Goal: Check status

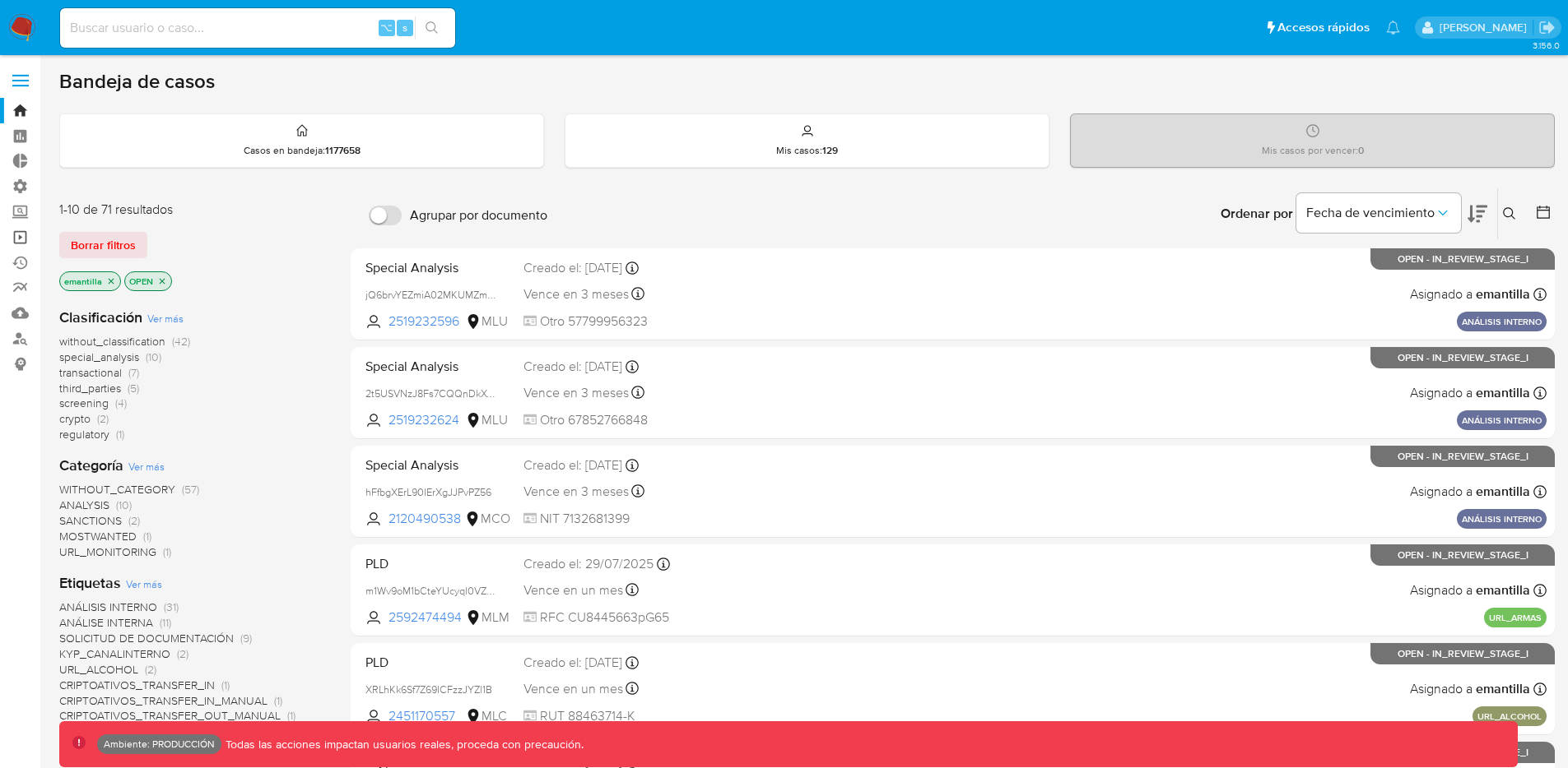
click at [20, 241] on link "Operaciones masivas" at bounding box center [97, 238] width 196 height 25
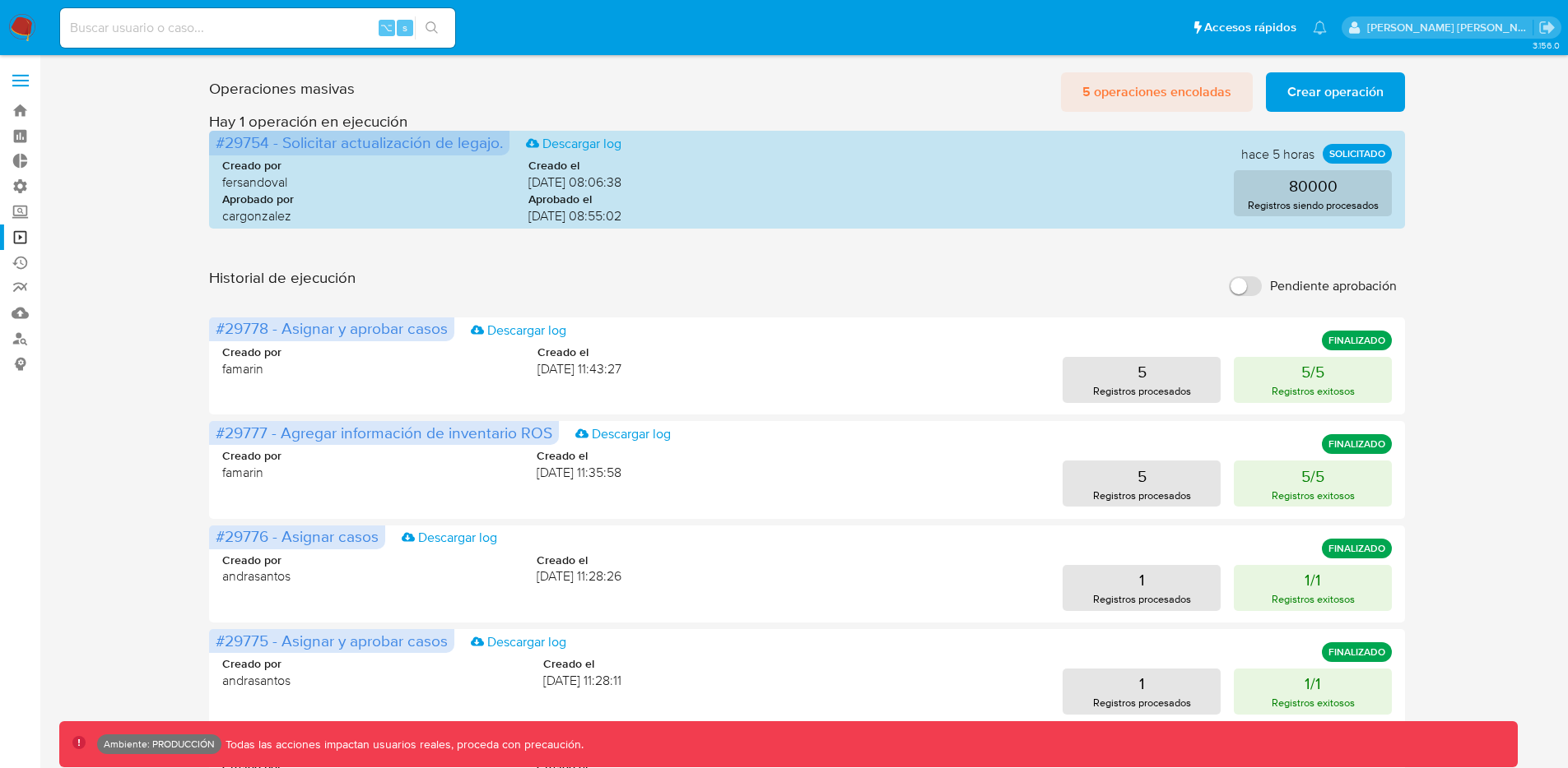
click at [1157, 93] on span "5 operaciones encoladas" at bounding box center [1157, 91] width 149 height 36
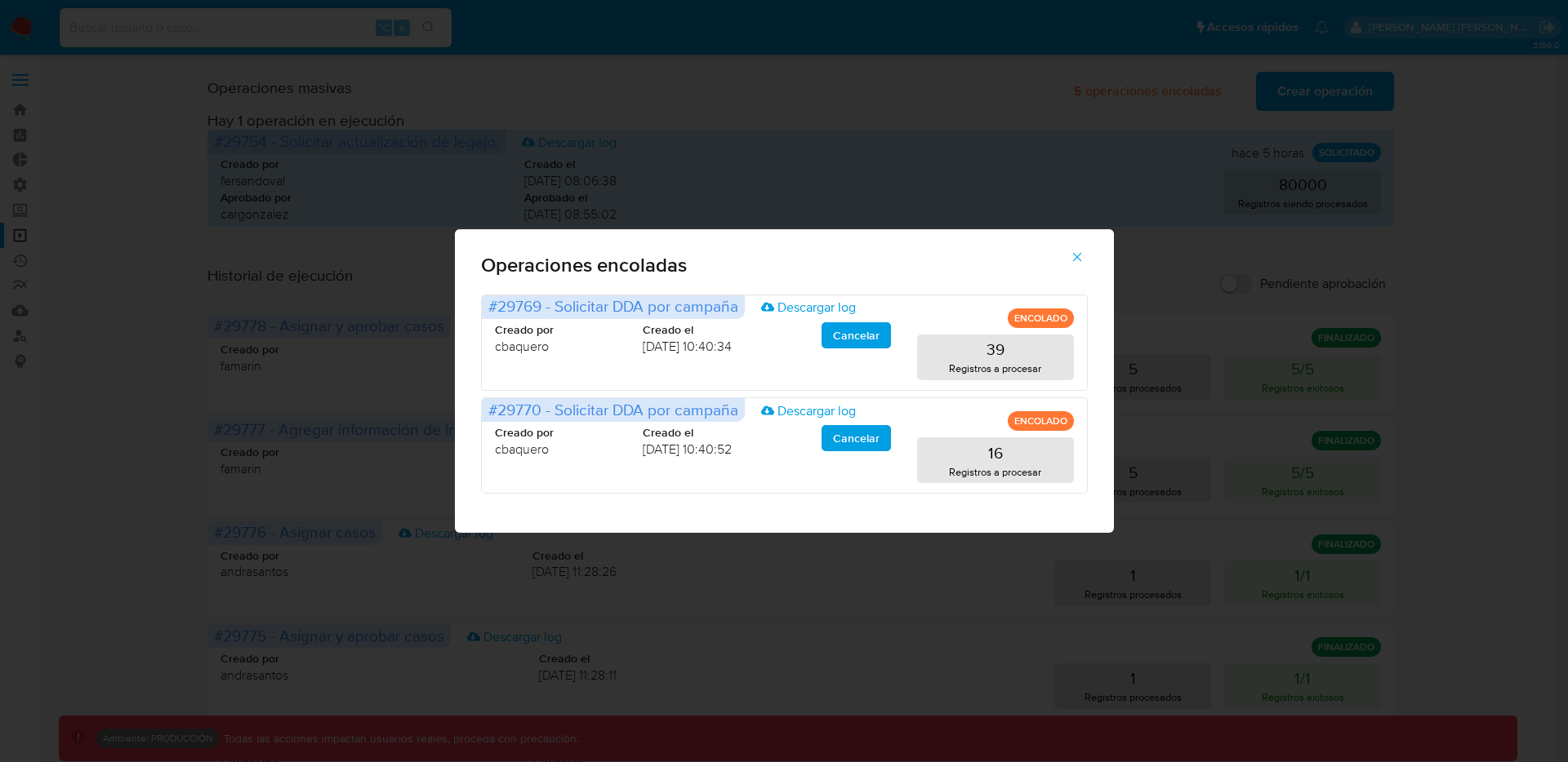
click at [1077, 259] on icon "button" at bounding box center [1076, 257] width 14 height 14
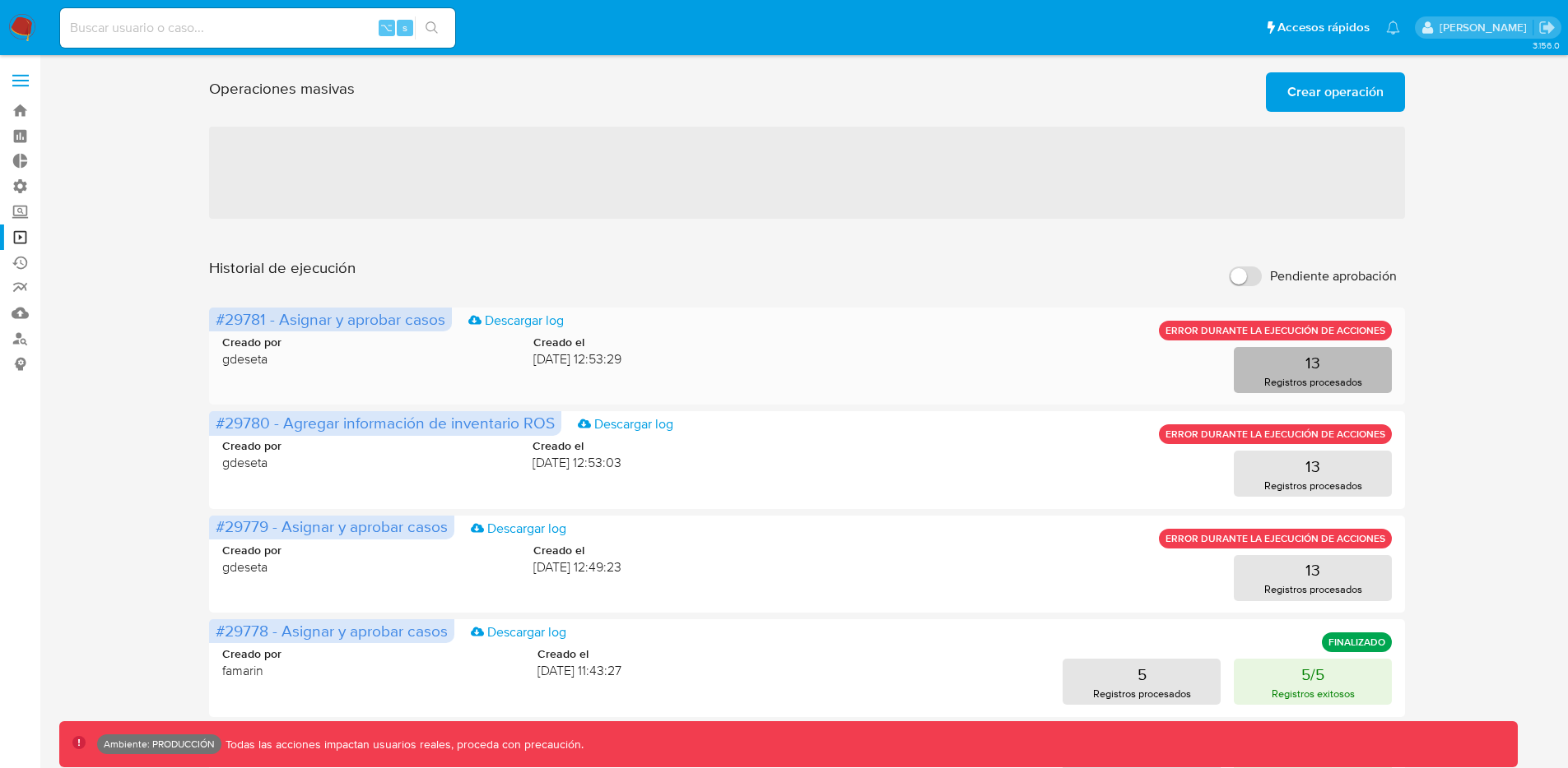
click at [1321, 378] on p "Registros procesados" at bounding box center [1313, 383] width 98 height 16
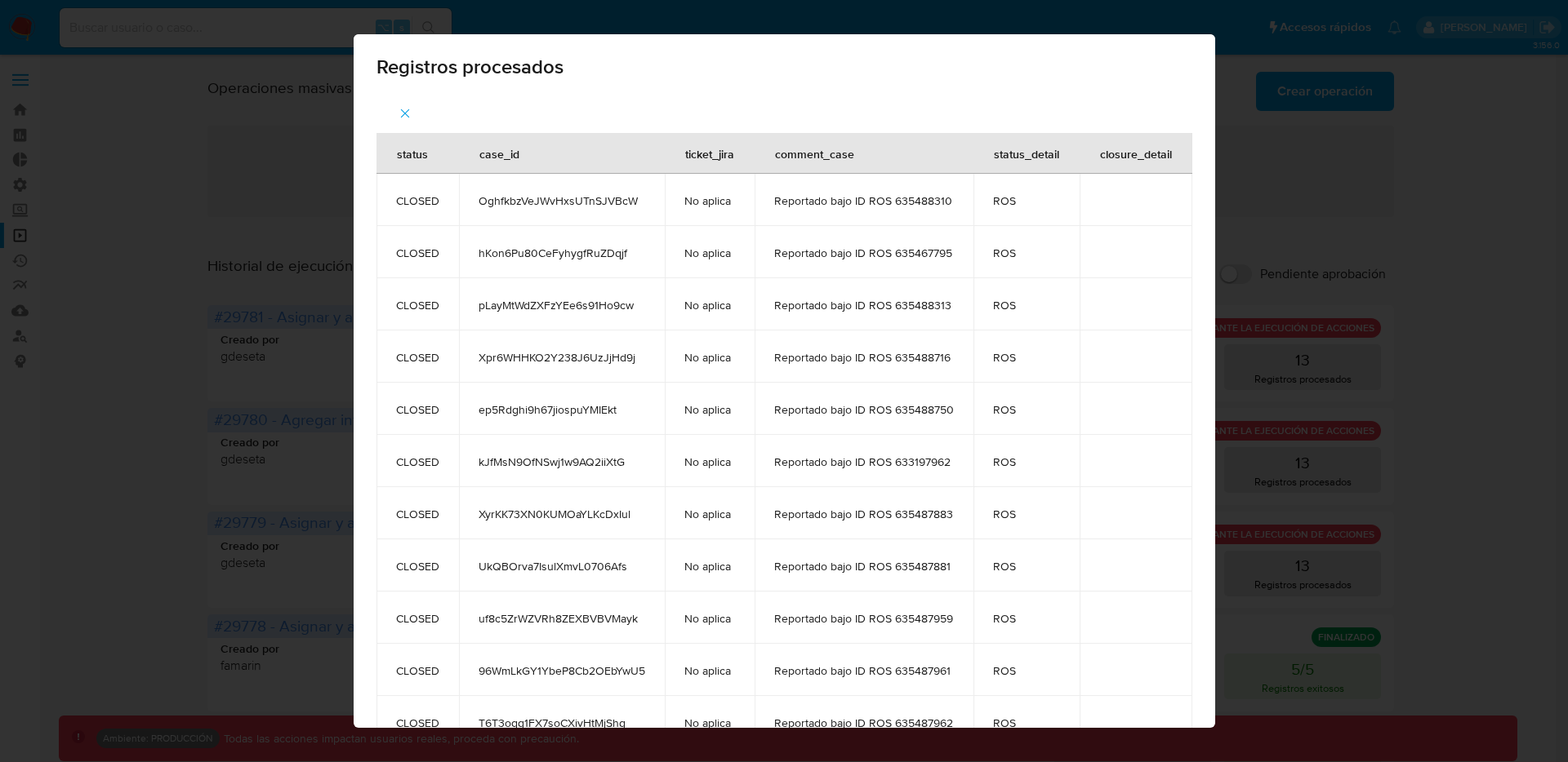
click at [1344, 300] on div "Registros procesados status case_id ticket_jira comment_case status_detail clos…" at bounding box center [784, 381] width 1568 height 762
click at [1443, 213] on div "Registros procesados status case_id ticket_jira comment_case status_detail clos…" at bounding box center [784, 381] width 1568 height 762
click at [399, 116] on icon "button" at bounding box center [405, 113] width 14 height 14
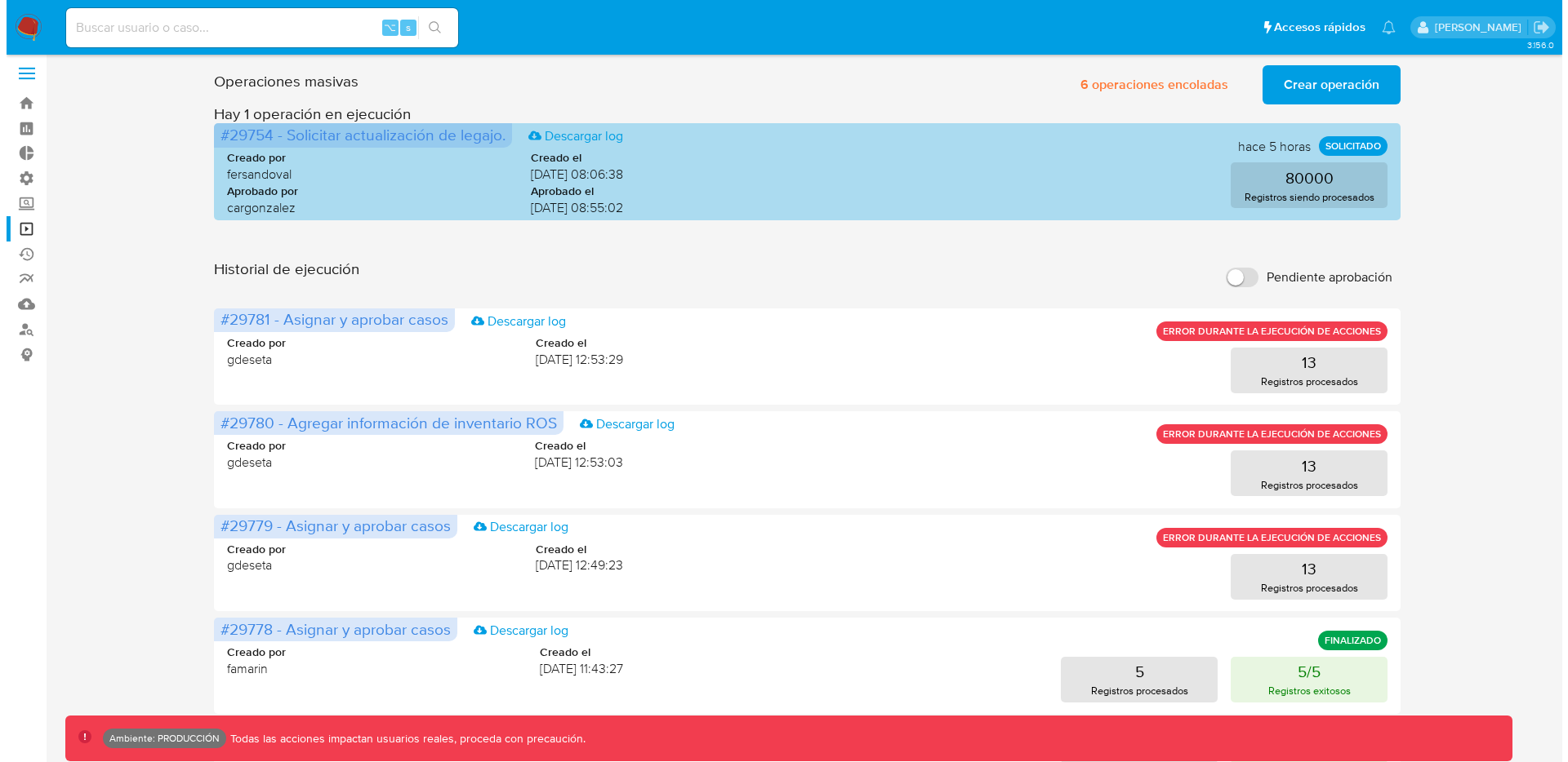
scroll to position [18, 0]
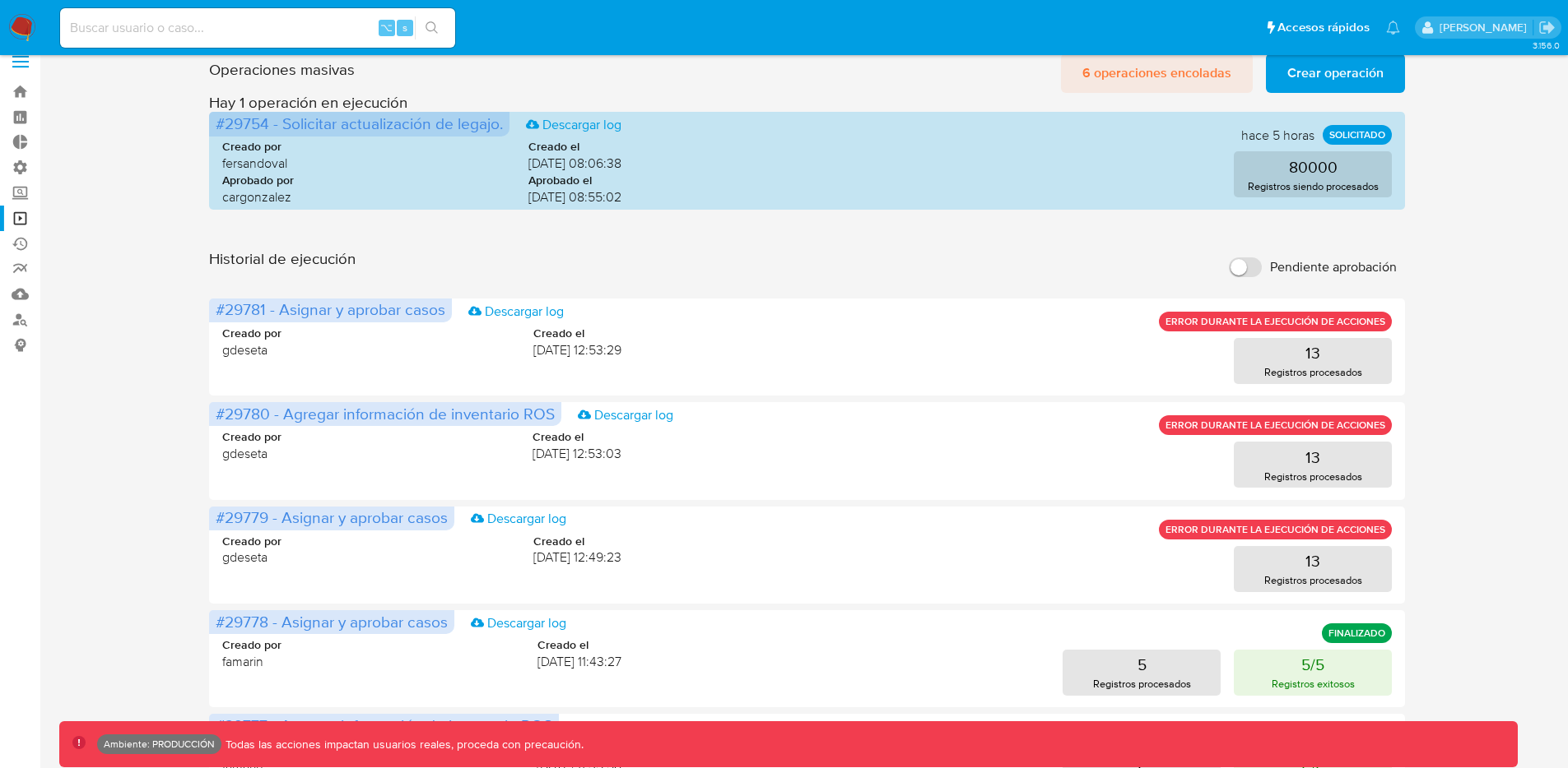
click at [1191, 83] on span "6 operaciones encoladas" at bounding box center [1157, 73] width 149 height 36
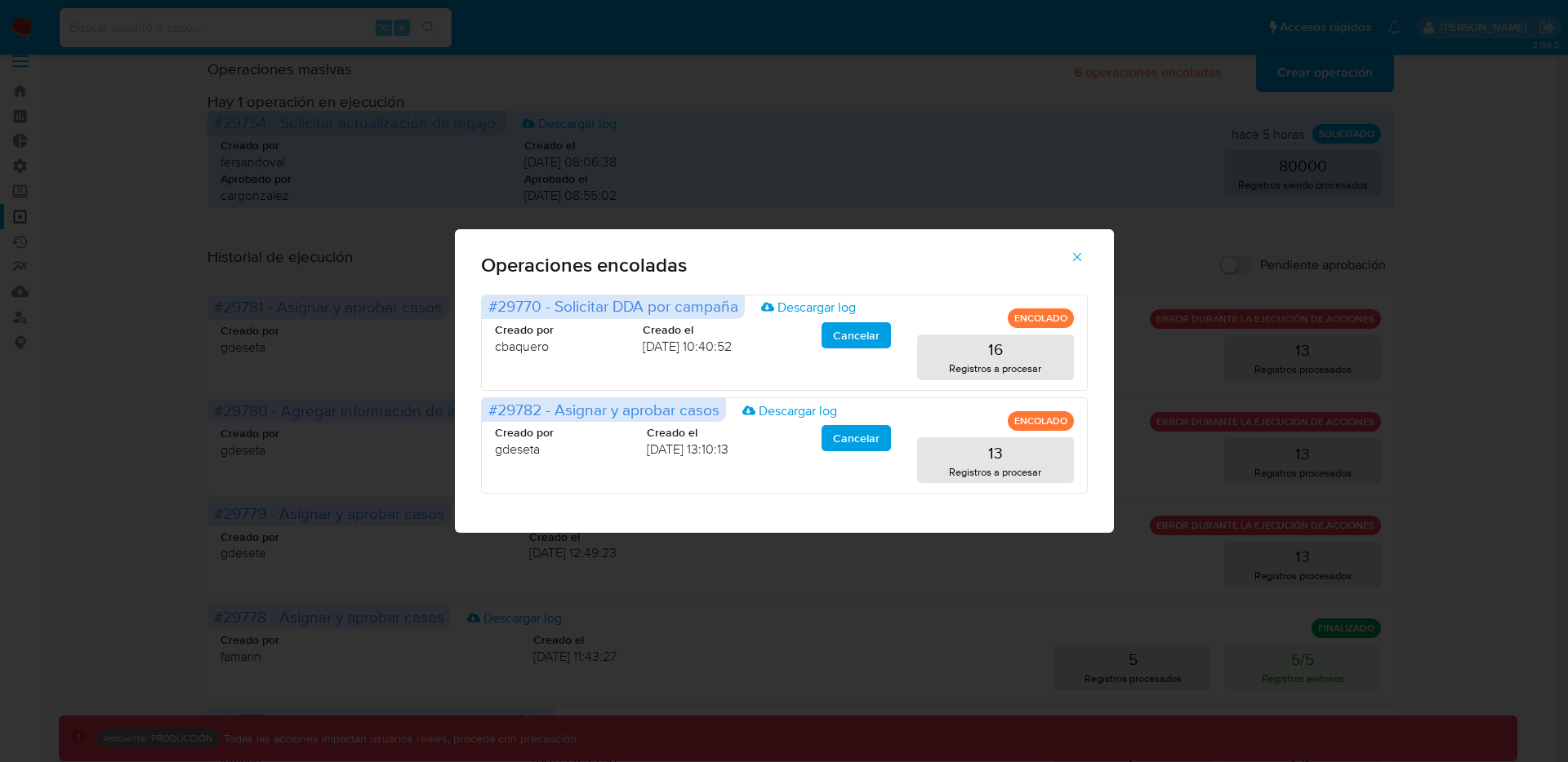
click at [1079, 253] on icon "button" at bounding box center [1076, 257] width 14 height 14
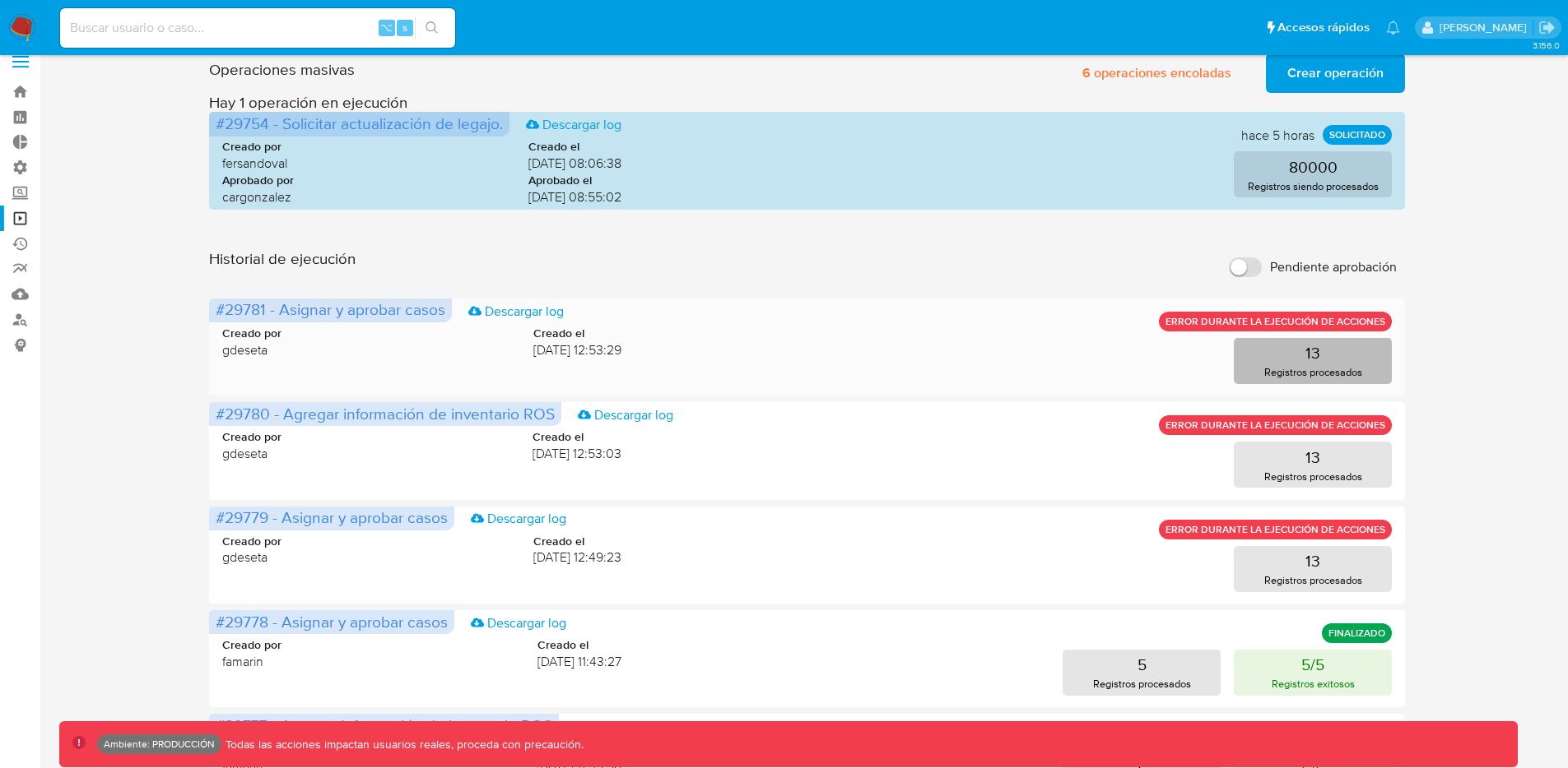
click at [1349, 370] on p "Registros procesados" at bounding box center [1313, 372] width 98 height 16
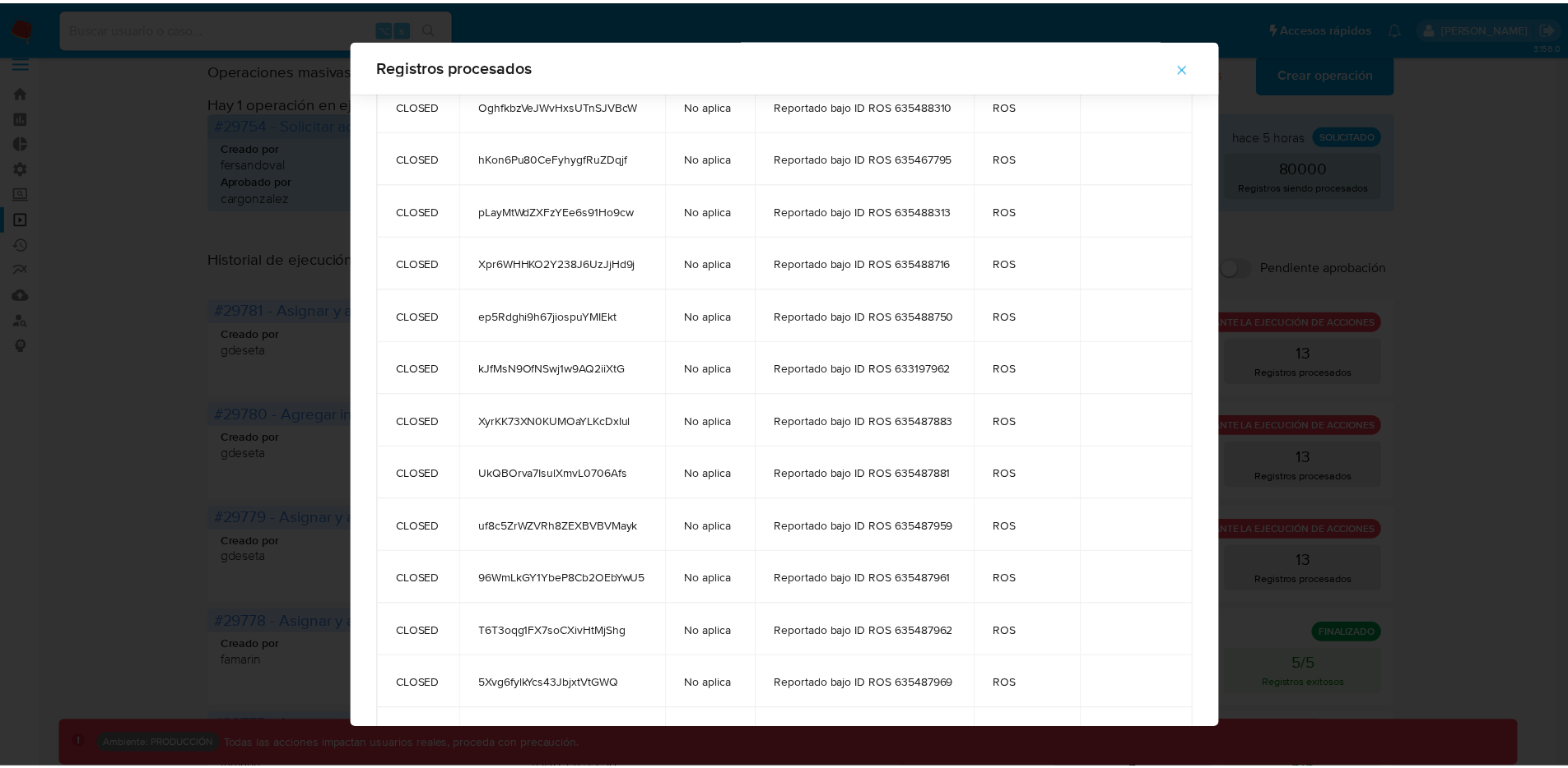
scroll to position [115, 0]
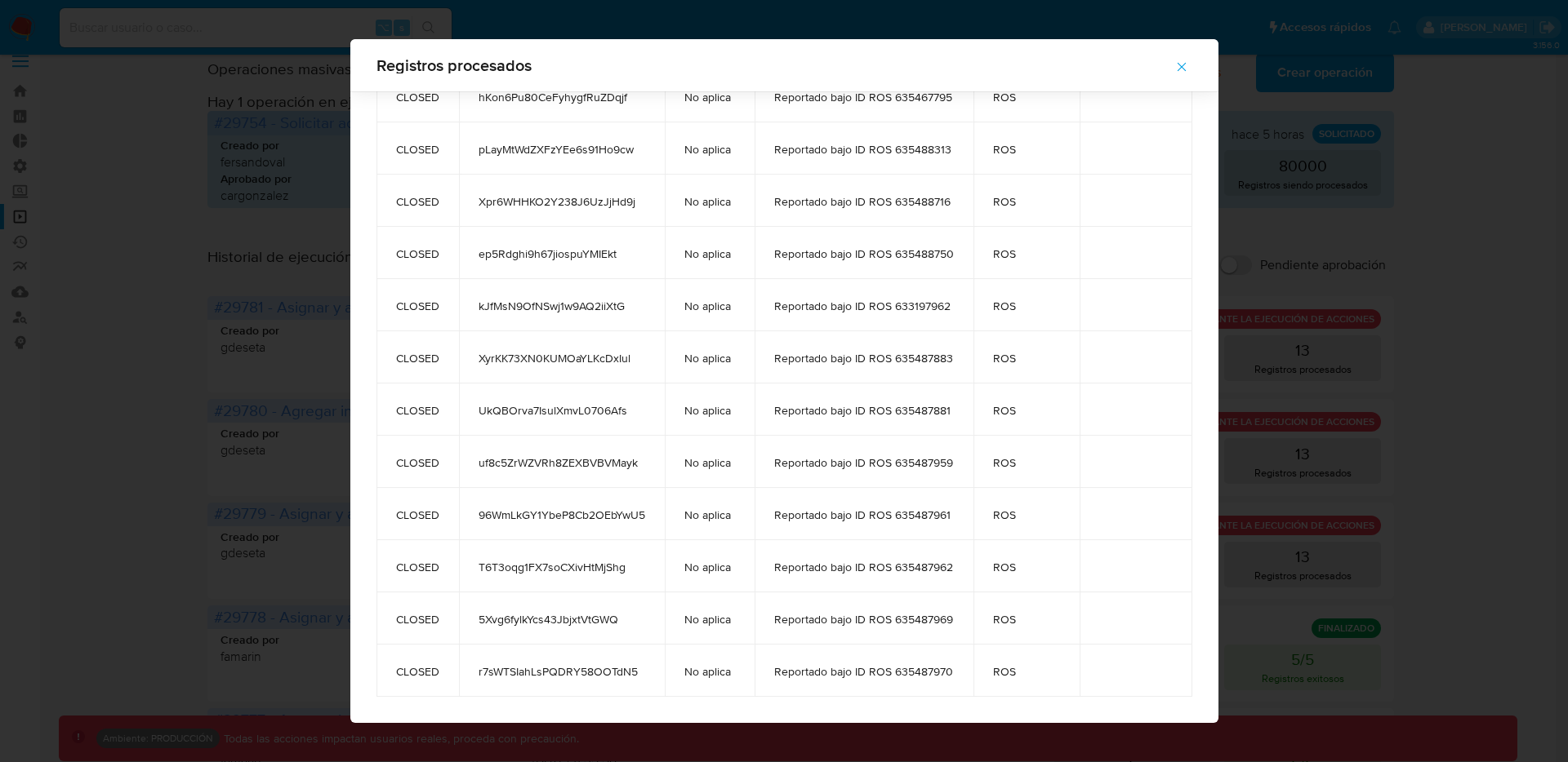
click at [1189, 71] on icon "button" at bounding box center [1182, 67] width 14 height 14
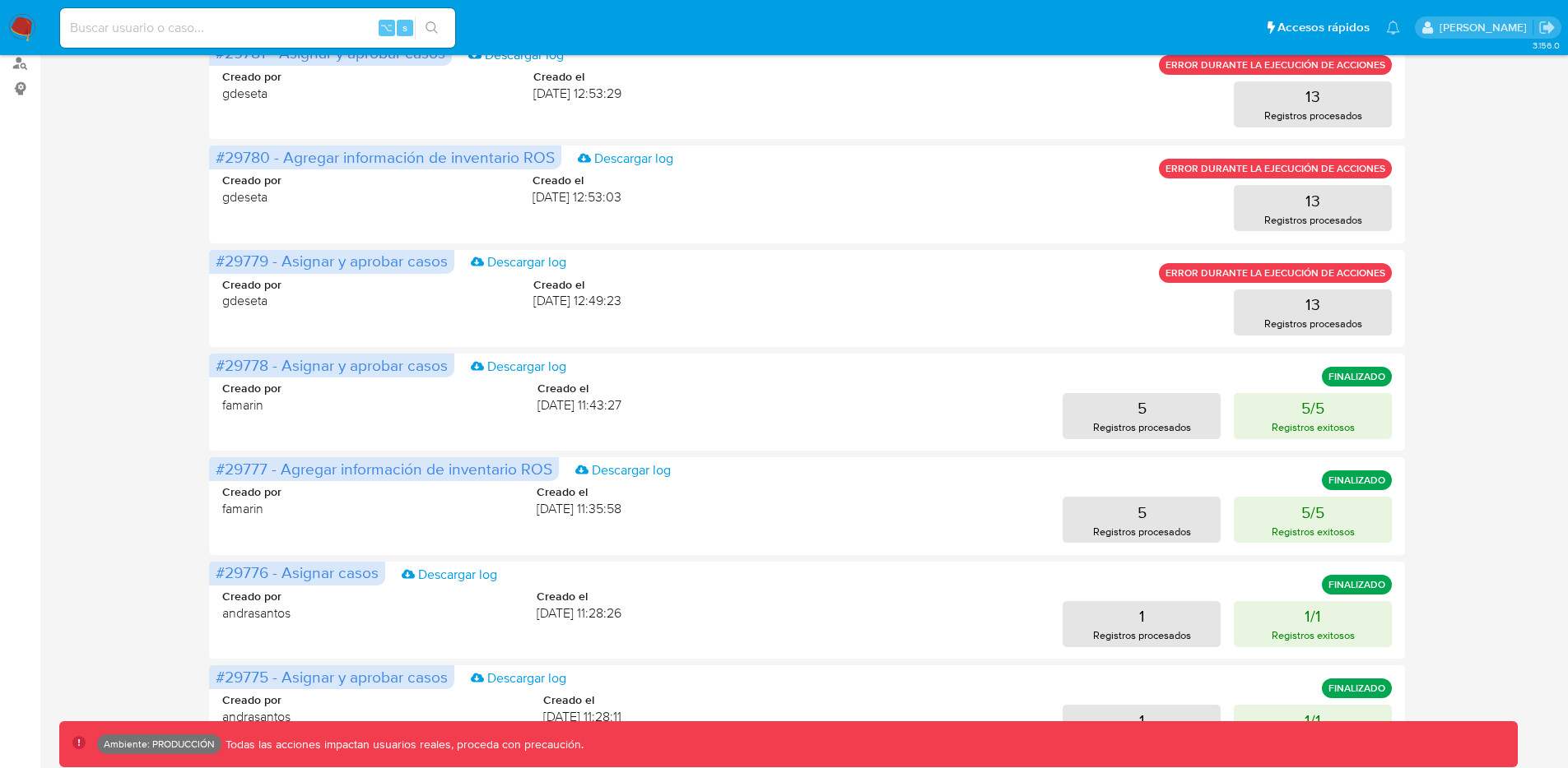
scroll to position [183, 0]
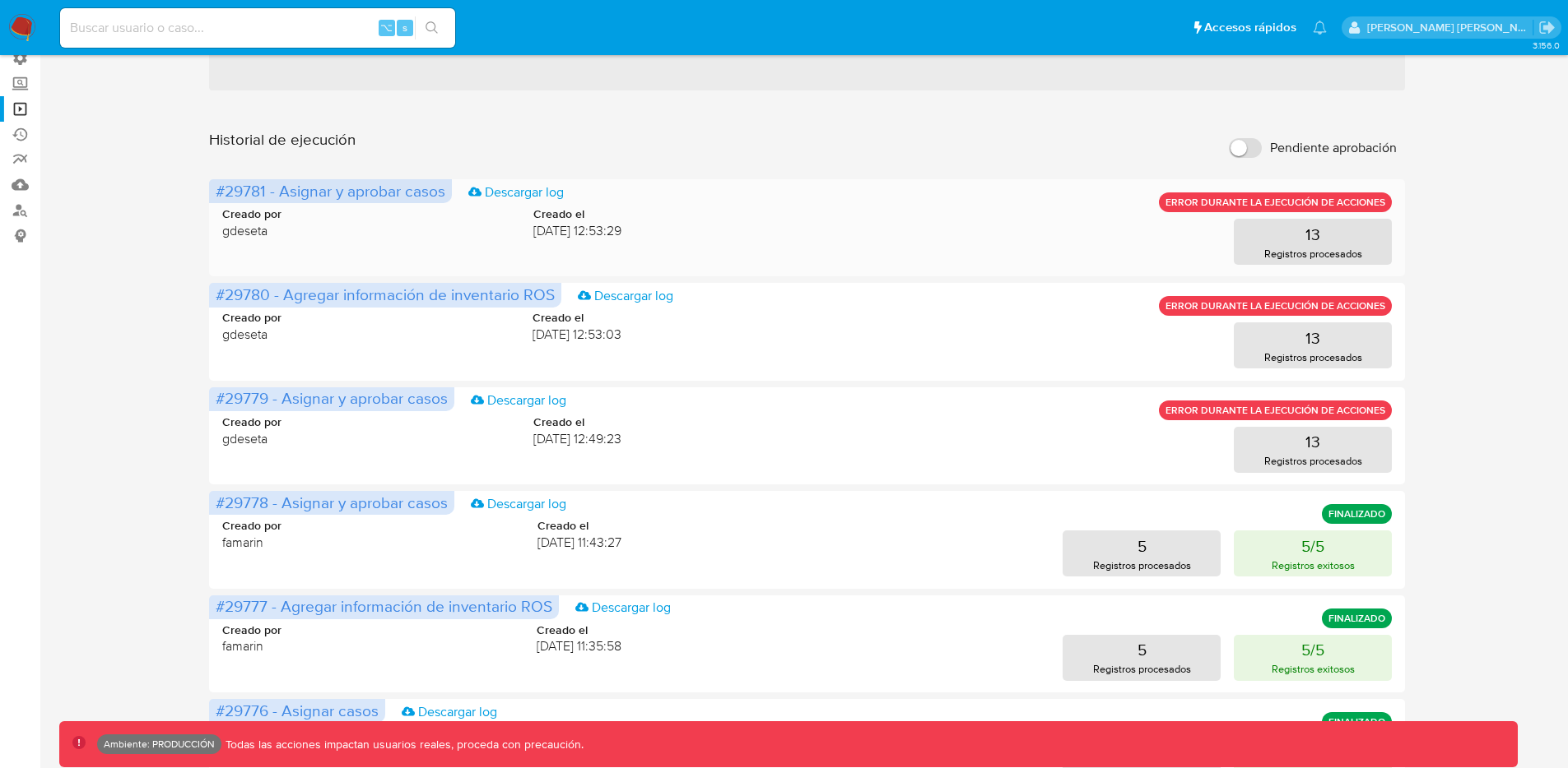
scroll to position [114, 0]
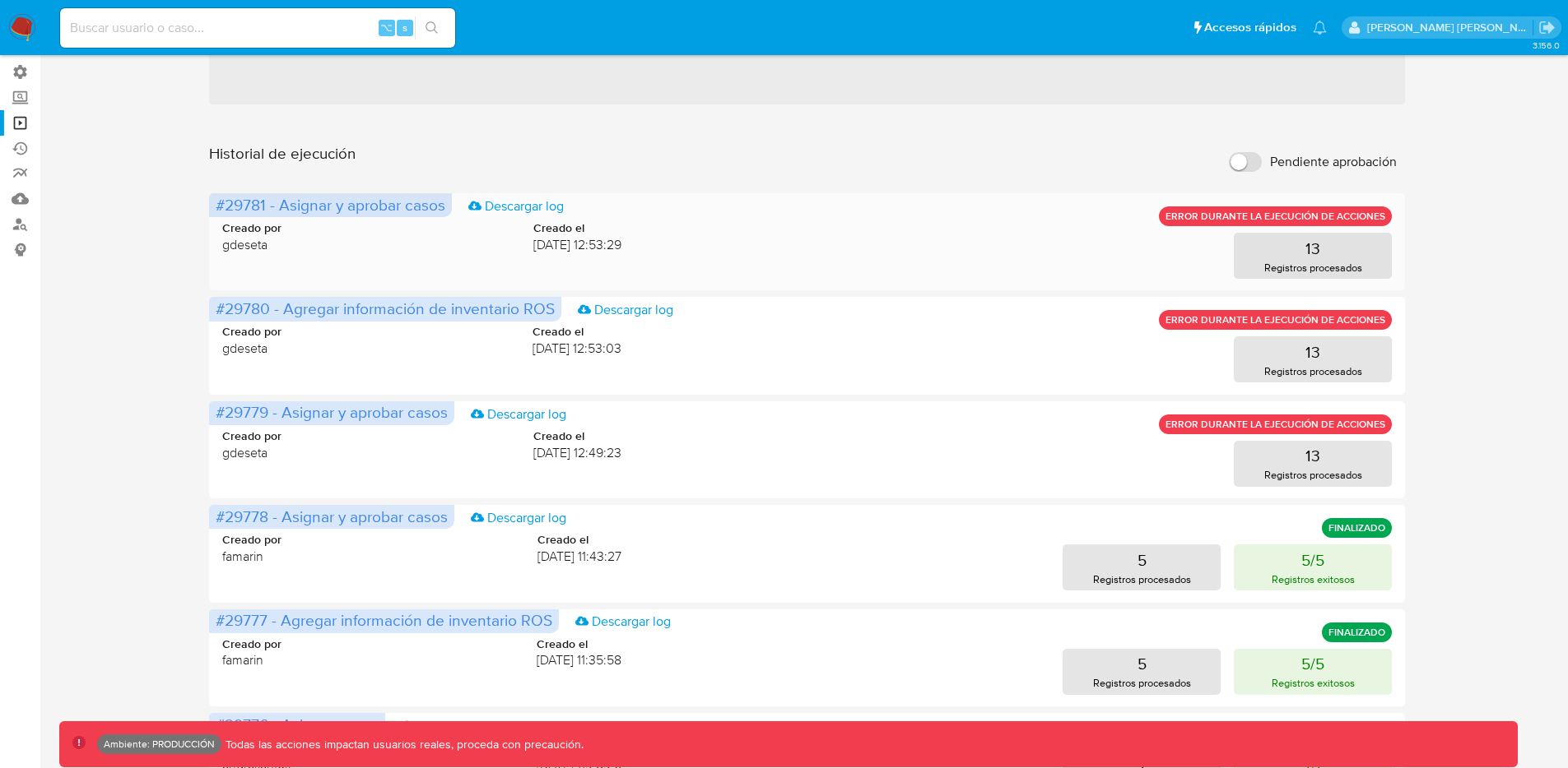
click at [247, 205] on span "#29781 - Asignar y aprobar casos" at bounding box center [330, 205] width 230 height 23
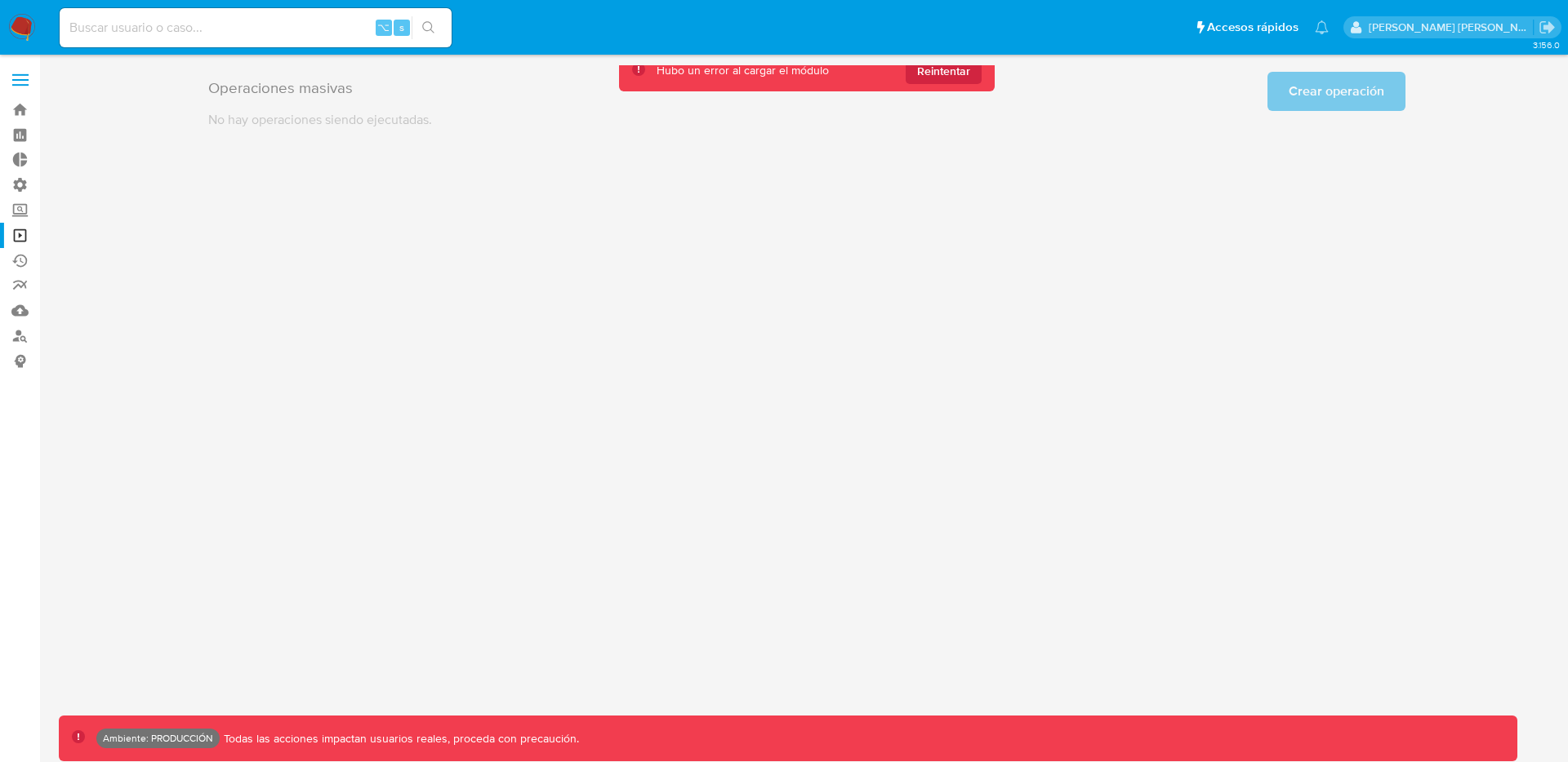
click at [953, 85] on div "Hubo un error al cargar el módulo Reintentar" at bounding box center [807, 71] width 376 height 42
click at [954, 78] on span "Reintentar" at bounding box center [943, 71] width 53 height 26
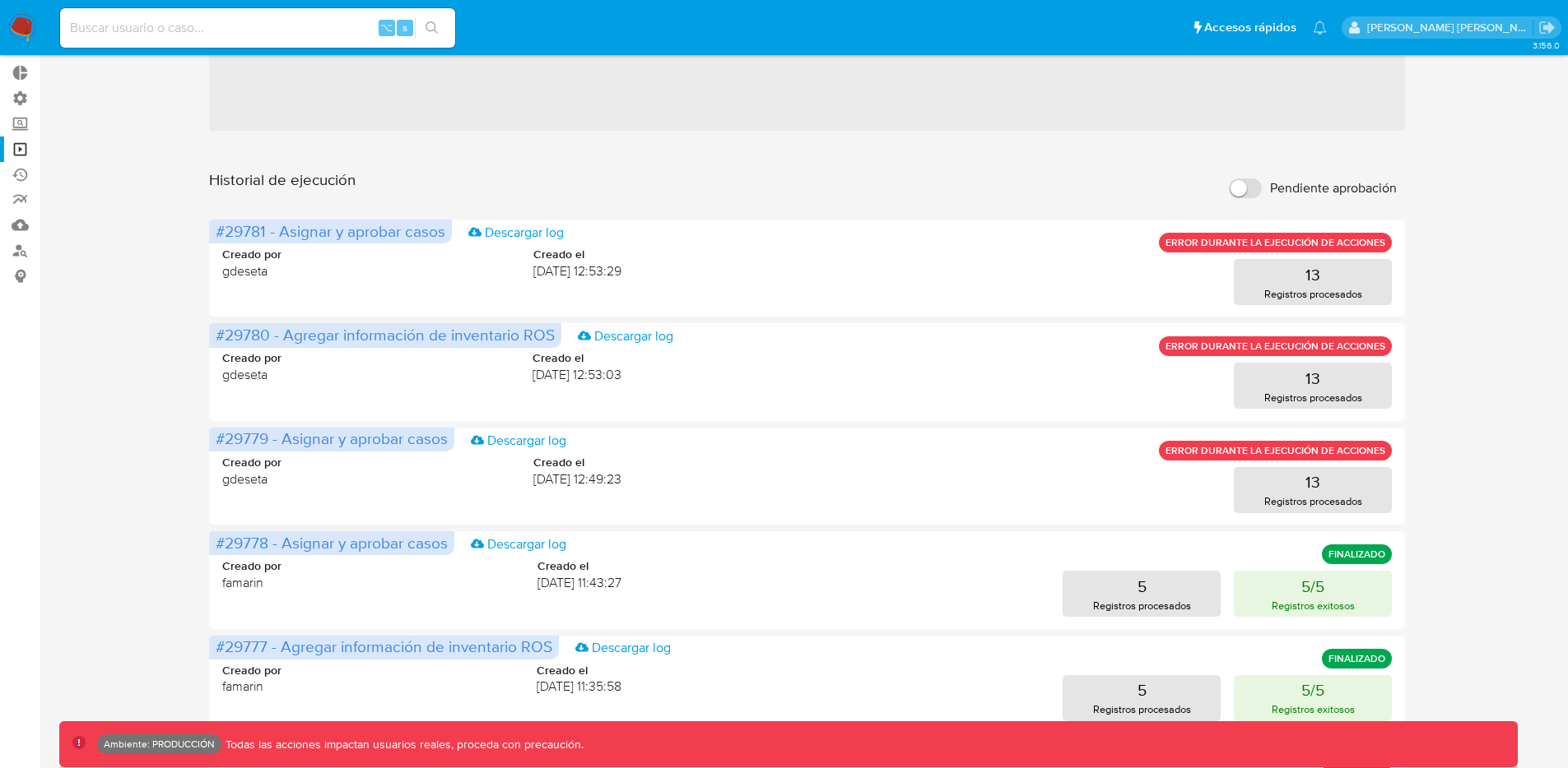
scroll to position [105, 0]
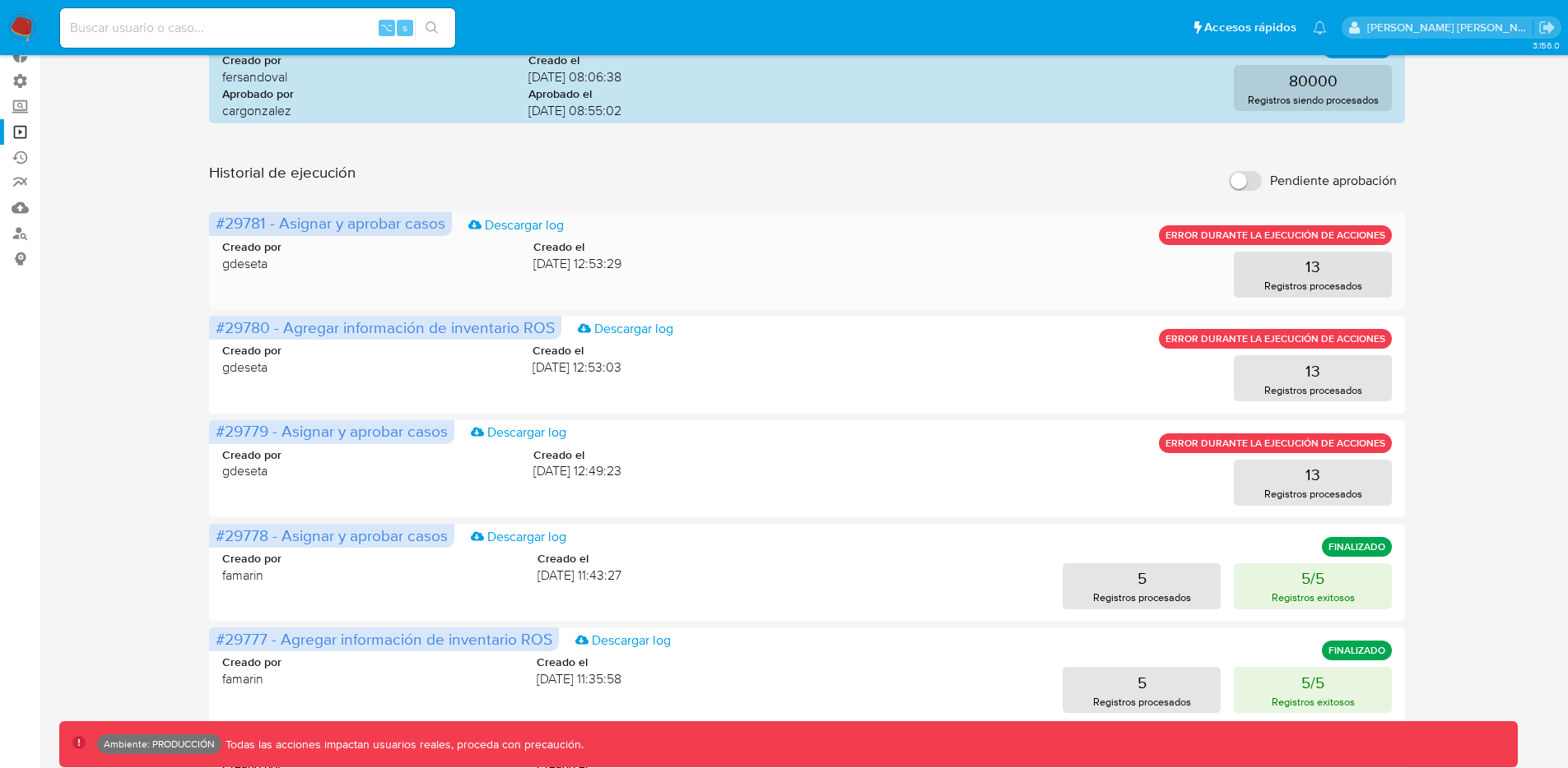
click at [256, 226] on span "#29781 - Asignar y aprobar casos" at bounding box center [330, 223] width 230 height 23
click at [241, 325] on span "#29780 - Agregar información de inventario ROS" at bounding box center [385, 328] width 339 height 23
click at [253, 428] on span "#29779 - Asignar y aprobar casos" at bounding box center [331, 431] width 232 height 23
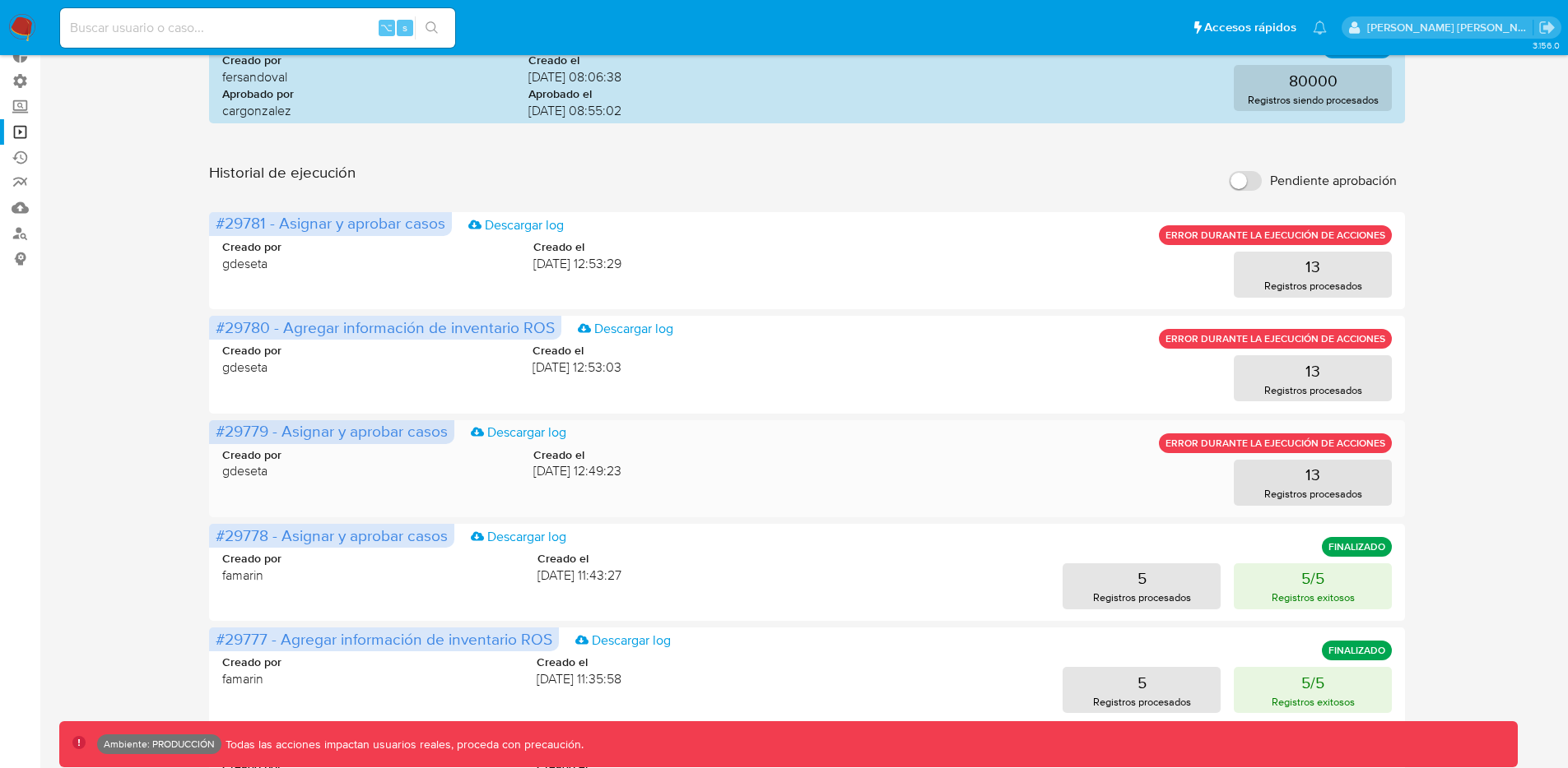
click at [253, 428] on span "#29779 - Asignar y aprobar casos" at bounding box center [331, 431] width 232 height 23
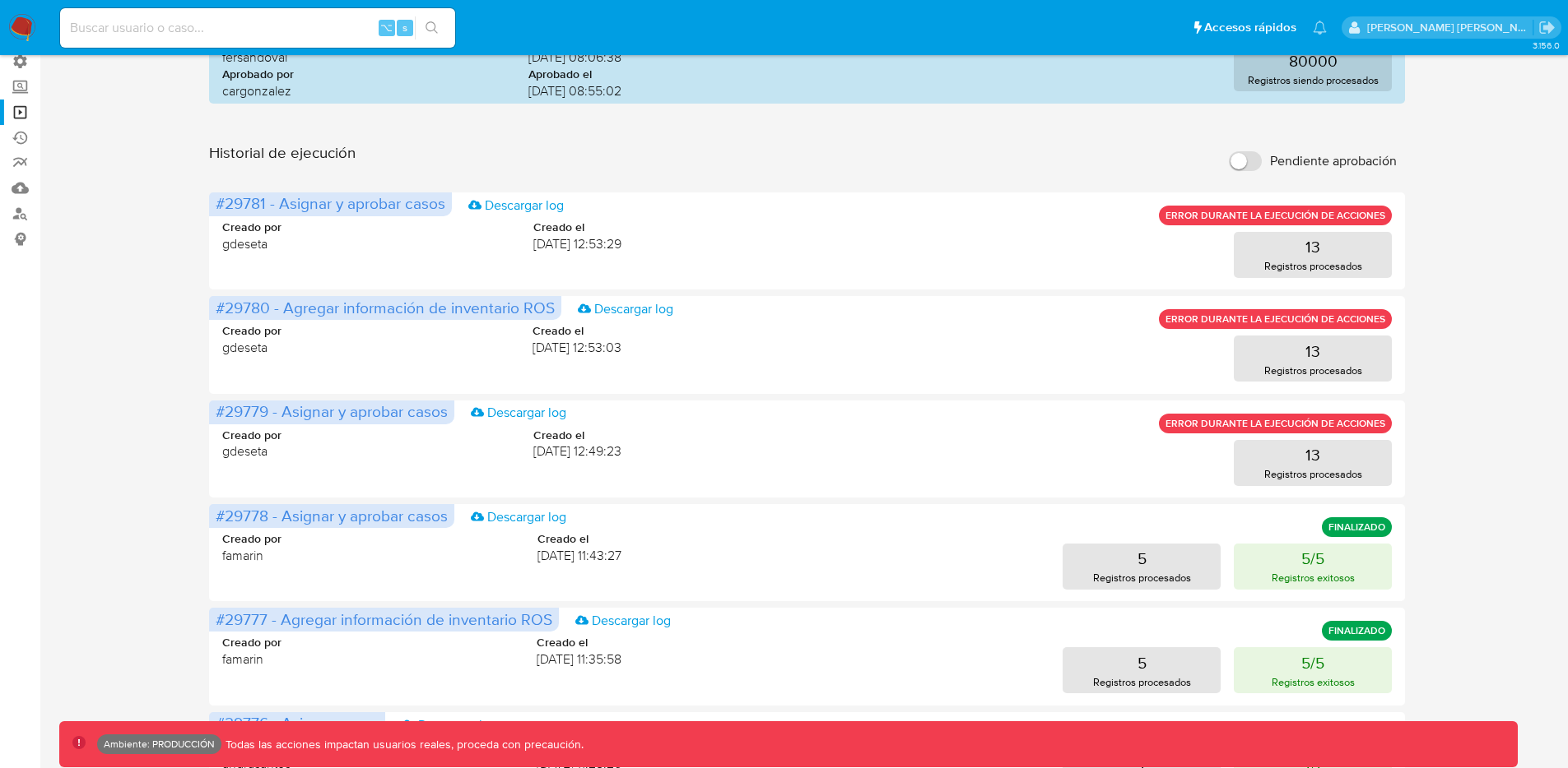
scroll to position [122, 0]
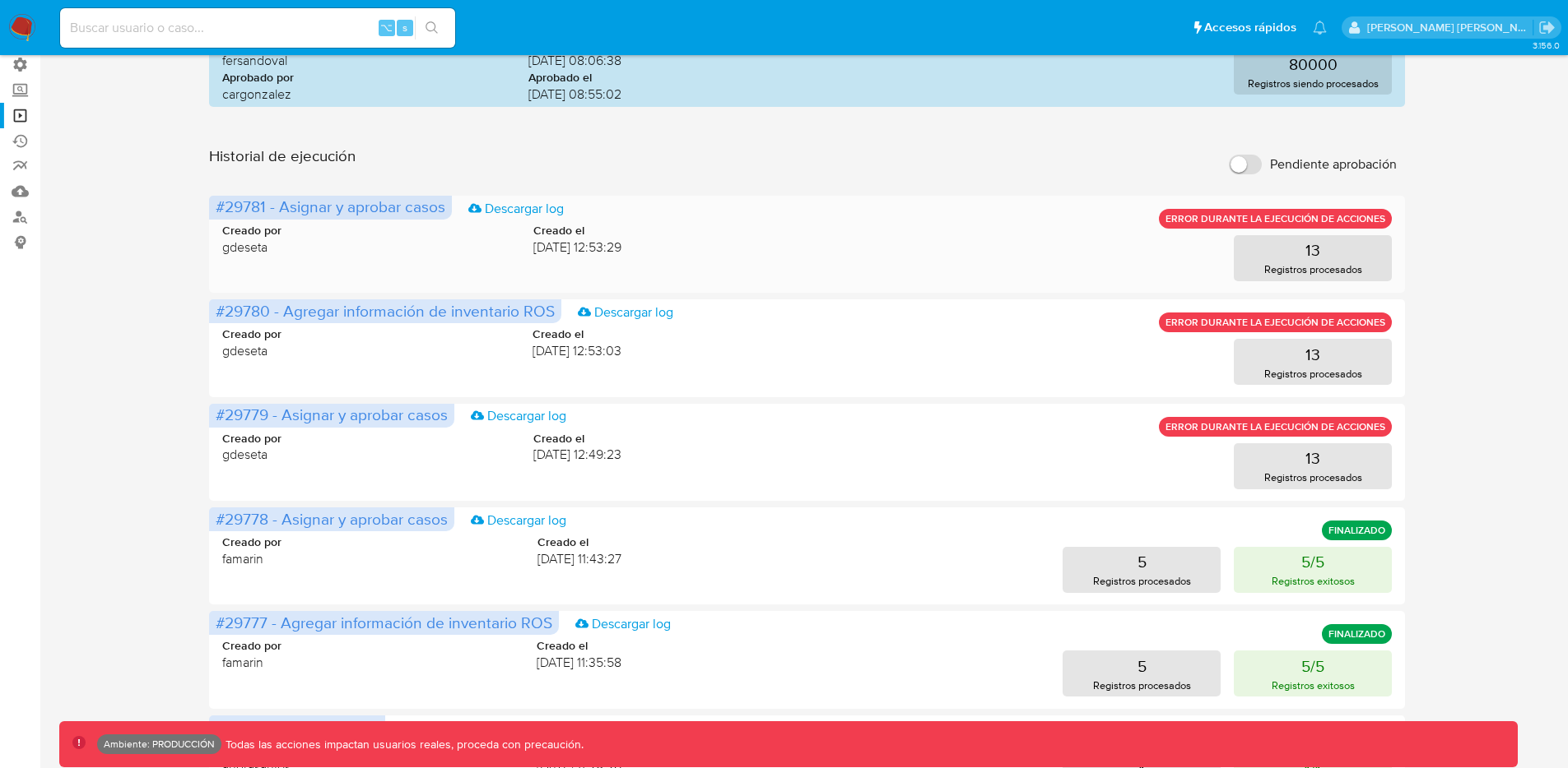
drag, startPoint x: 280, startPoint y: 213, endPoint x: 450, endPoint y: 214, distance: 170.0
click at [450, 214] on span "#29781 - Asignar y aprobar casos Descargar log" at bounding box center [330, 207] width 243 height 24
drag, startPoint x: 285, startPoint y: 313, endPoint x: 551, endPoint y: 316, distance: 266.0
click at [551, 316] on span "#29780 - Agregar información de inventario ROS" at bounding box center [385, 311] width 339 height 23
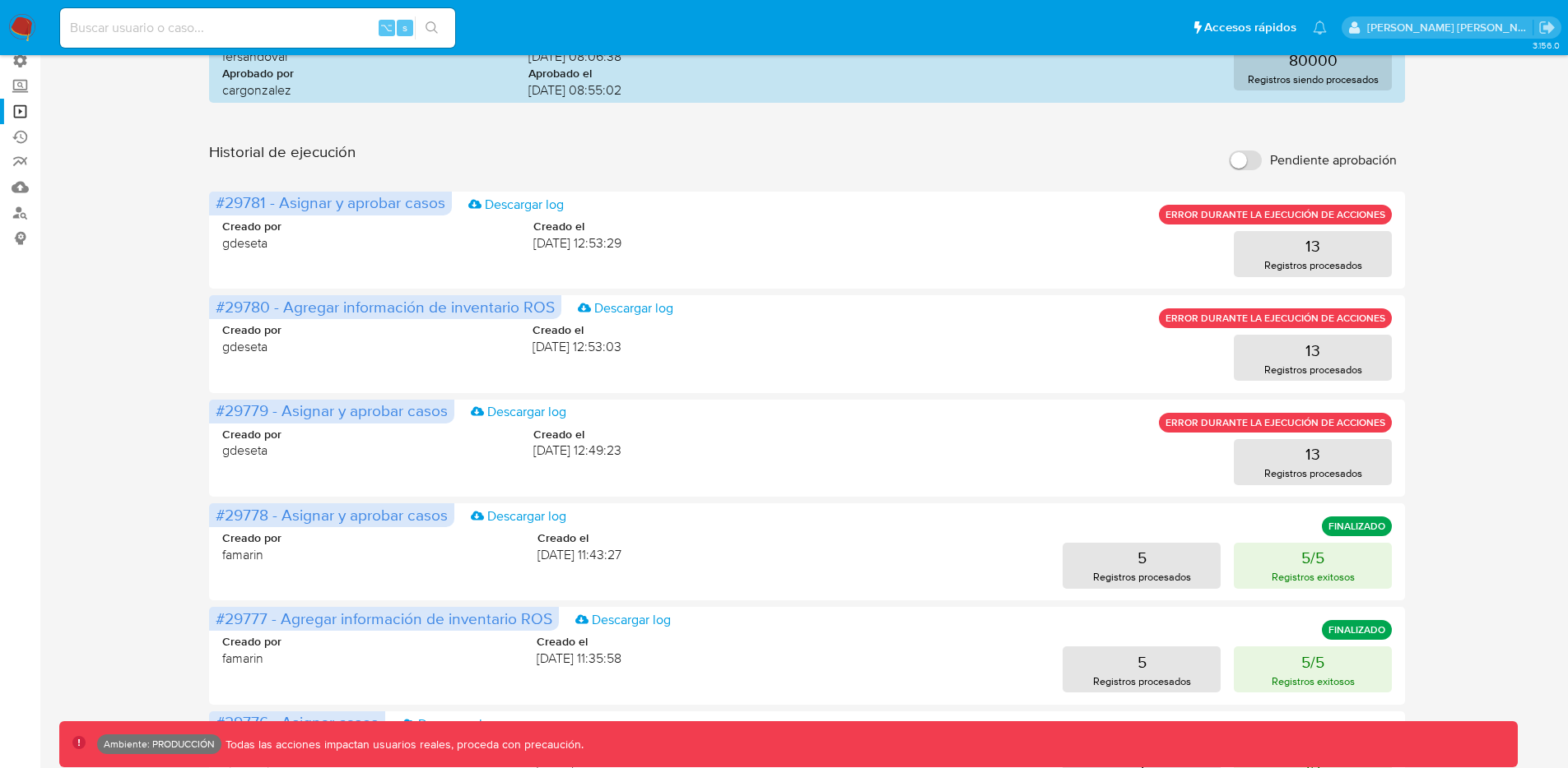
scroll to position [128, 0]
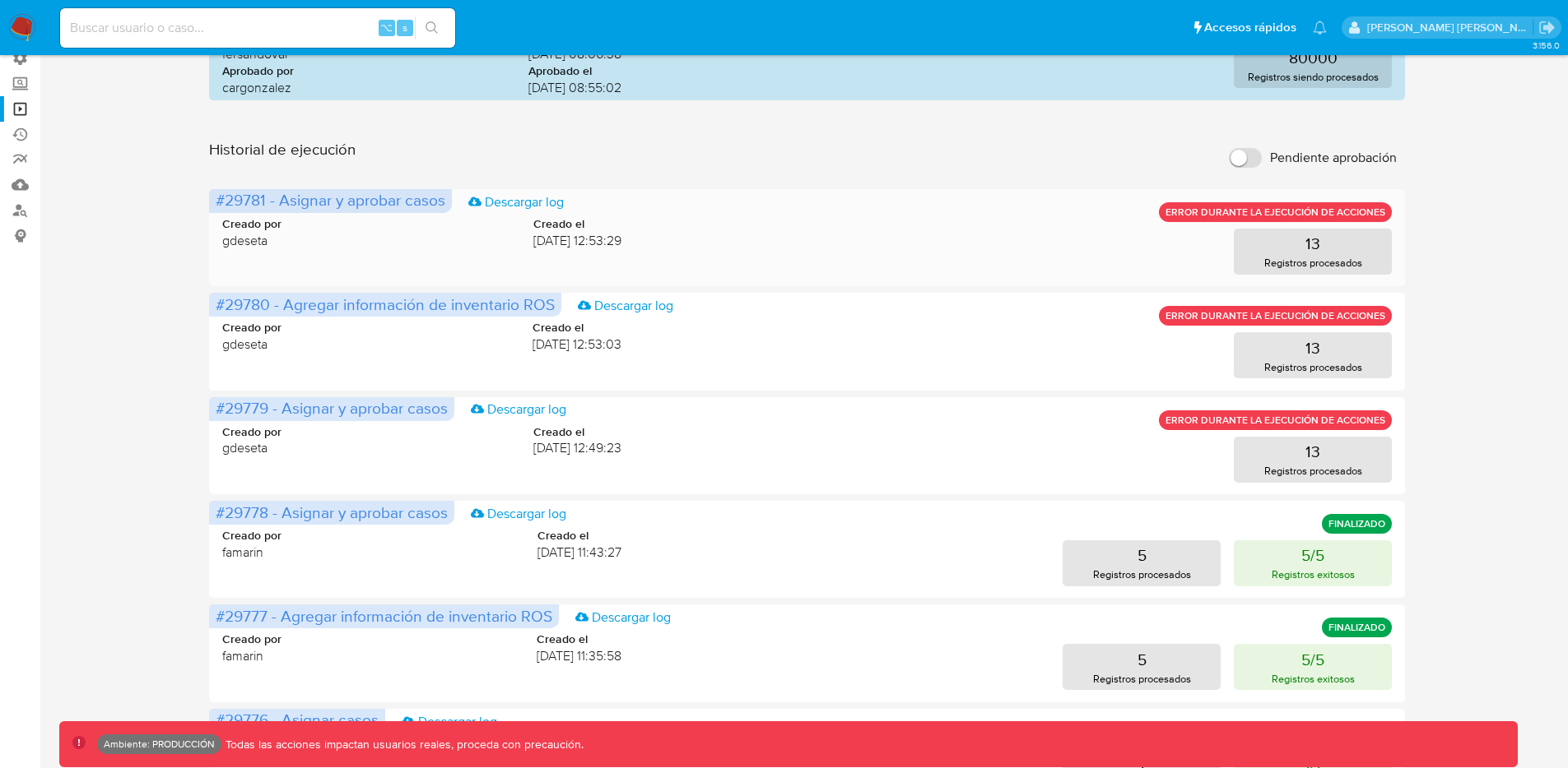
click at [249, 203] on span "#29781 - Asignar y aprobar casos" at bounding box center [330, 201] width 230 height 23
click at [250, 301] on span "#29780 - Agregar información de inventario ROS" at bounding box center [385, 305] width 339 height 23
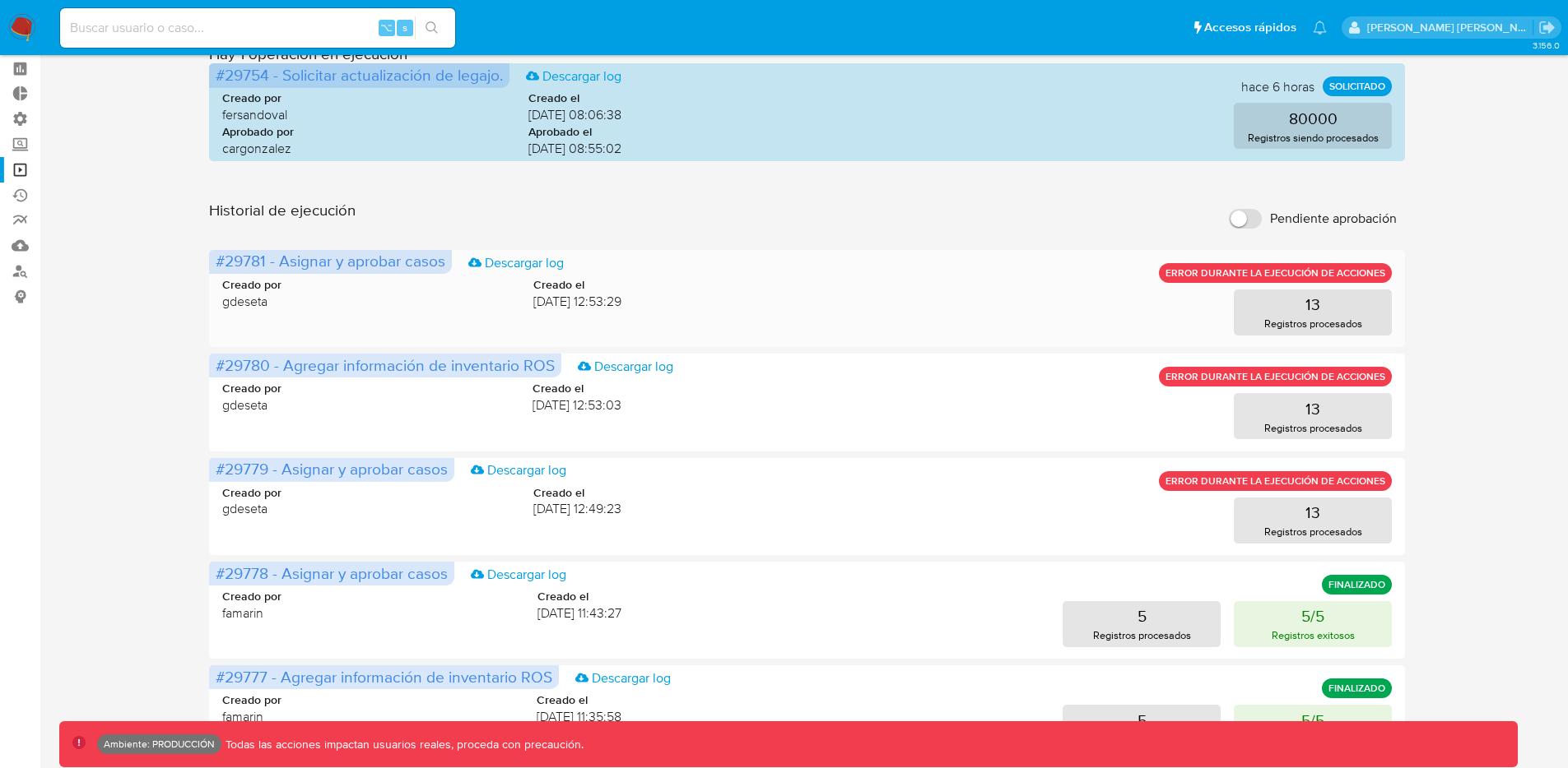
scroll to position [0, 0]
